Goal: Find specific page/section

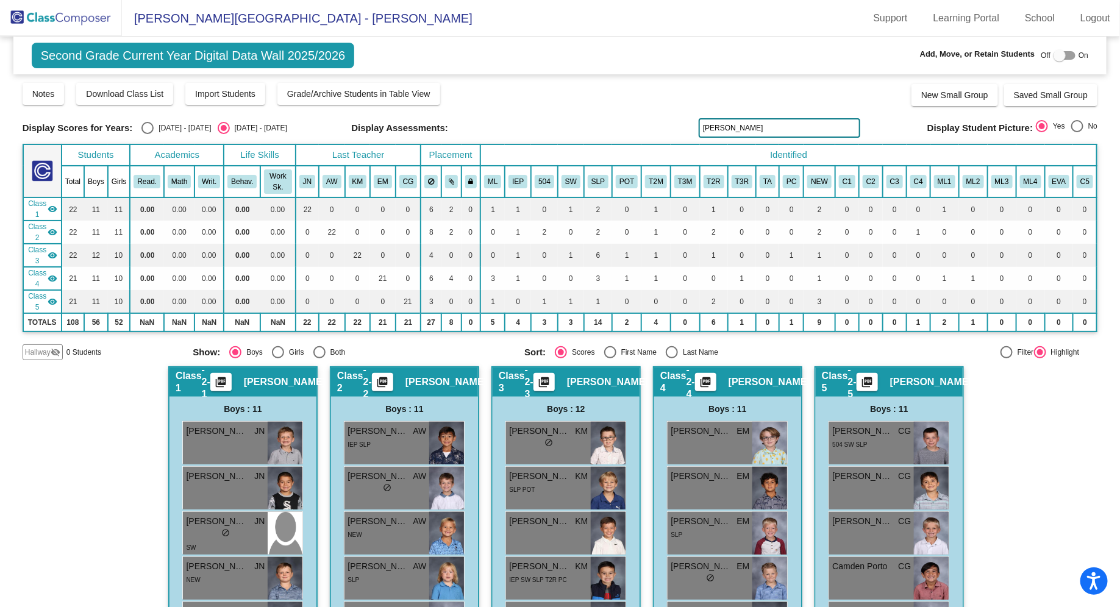
click at [55, 17] on img at bounding box center [61, 18] width 122 height 36
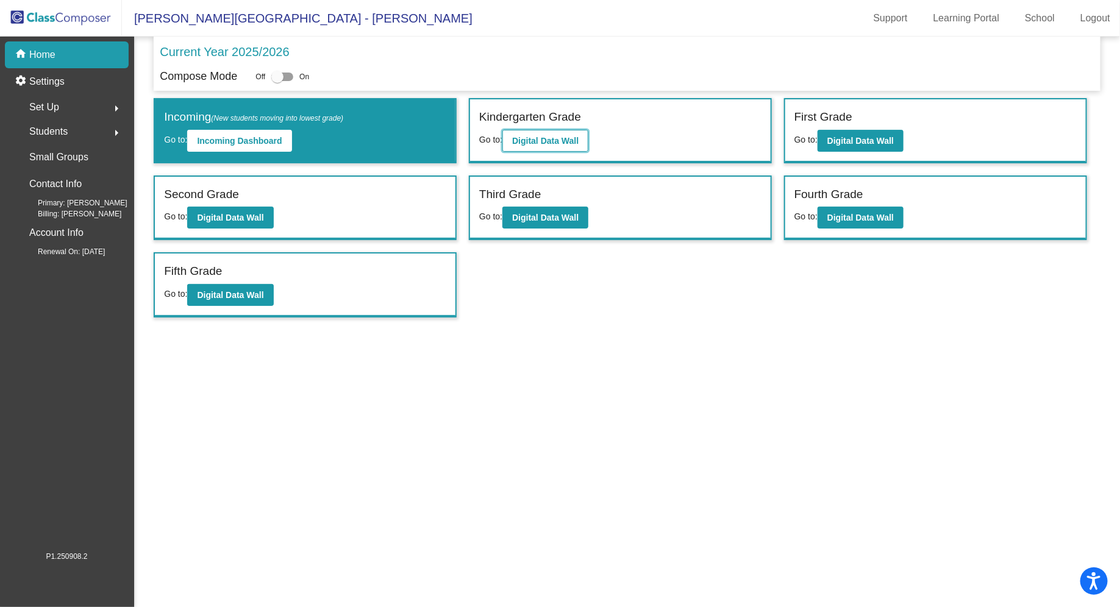
click at [556, 140] on b "Digital Data Wall" at bounding box center [545, 141] width 66 height 10
